Goal: Task Accomplishment & Management: Complete application form

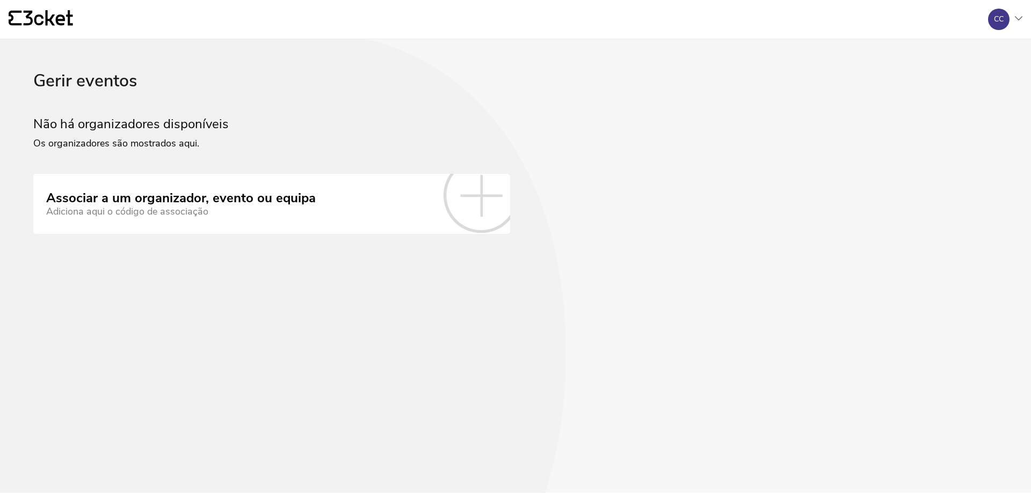
click at [240, 206] on div "Adiciona aqui o código de associação" at bounding box center [180, 211] width 269 height 11
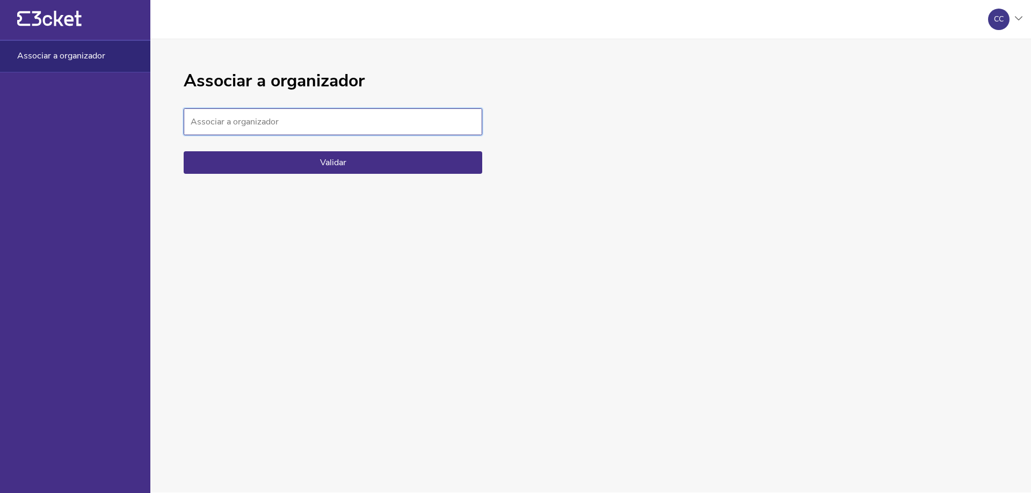
click at [325, 123] on input "Associar a organizador" at bounding box center [333, 121] width 298 height 27
paste input "7051ea405b2f4f6f8425704c85fae90b"
type input "7051ea405b2f4f6f8425704c85fae90b"
click at [332, 161] on button "Validar" at bounding box center [333, 162] width 298 height 23
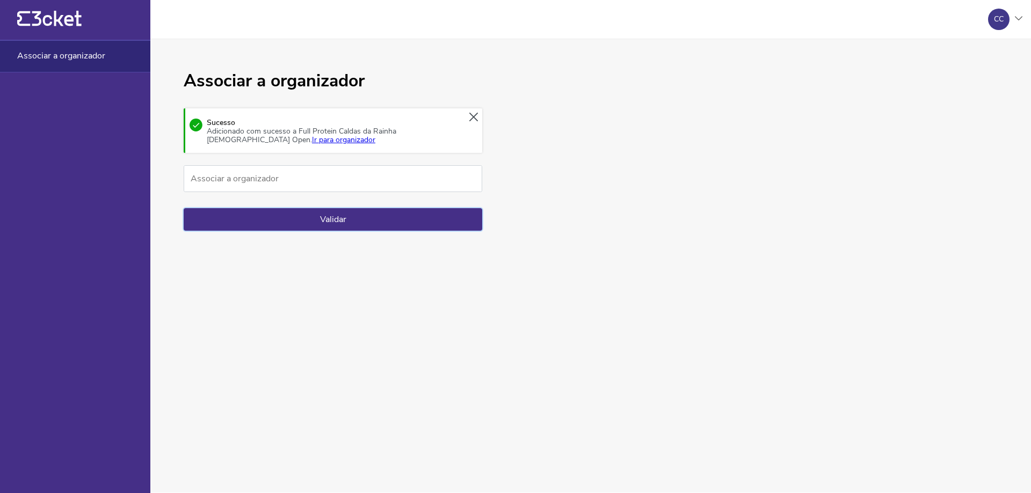
click at [323, 221] on button "Validar" at bounding box center [333, 219] width 298 height 23
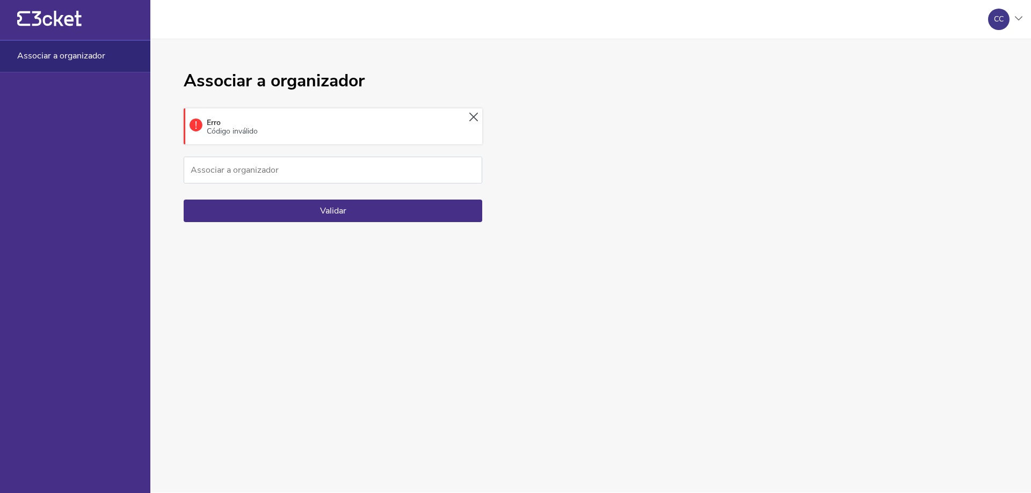
click at [476, 115] on icon at bounding box center [473, 117] width 9 height 9
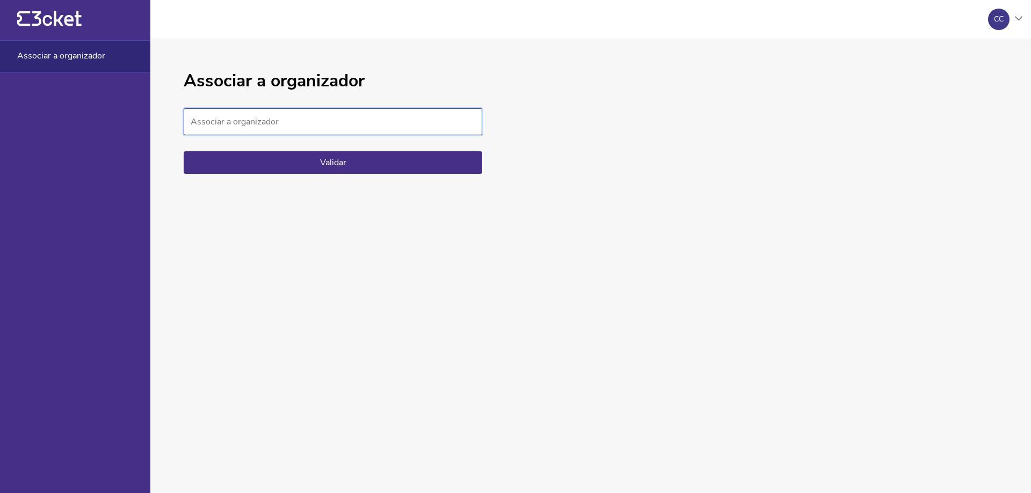
click at [306, 116] on input "Associar a organizador" at bounding box center [333, 121] width 298 height 27
paste input "7051ea405b2f4f6f8425704c85fae90b"
type input "7051ea405b2f4f6f8425704c85fae90b"
click at [309, 162] on button "Validar" at bounding box center [333, 162] width 298 height 23
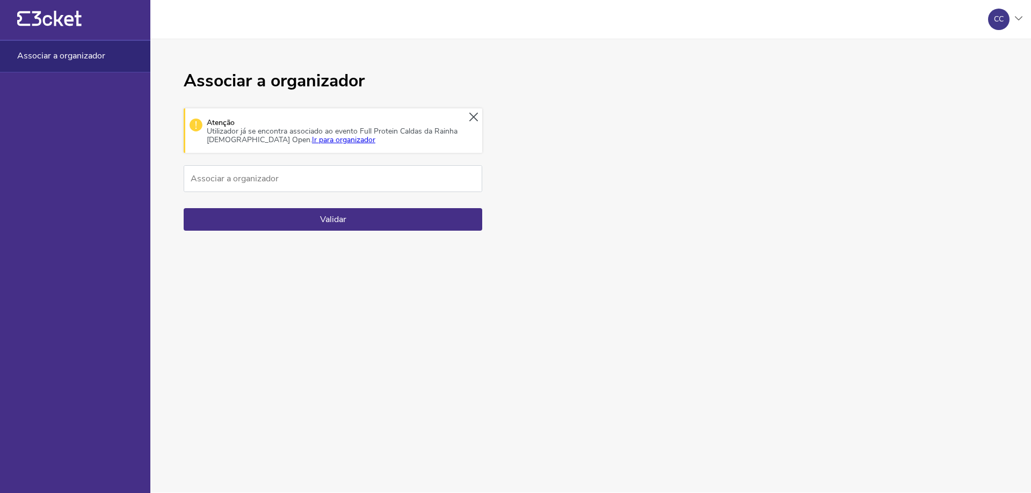
click at [312, 138] on link "Ir para organizador" at bounding box center [343, 140] width 63 height 10
